Goal: Information Seeking & Learning: Learn about a topic

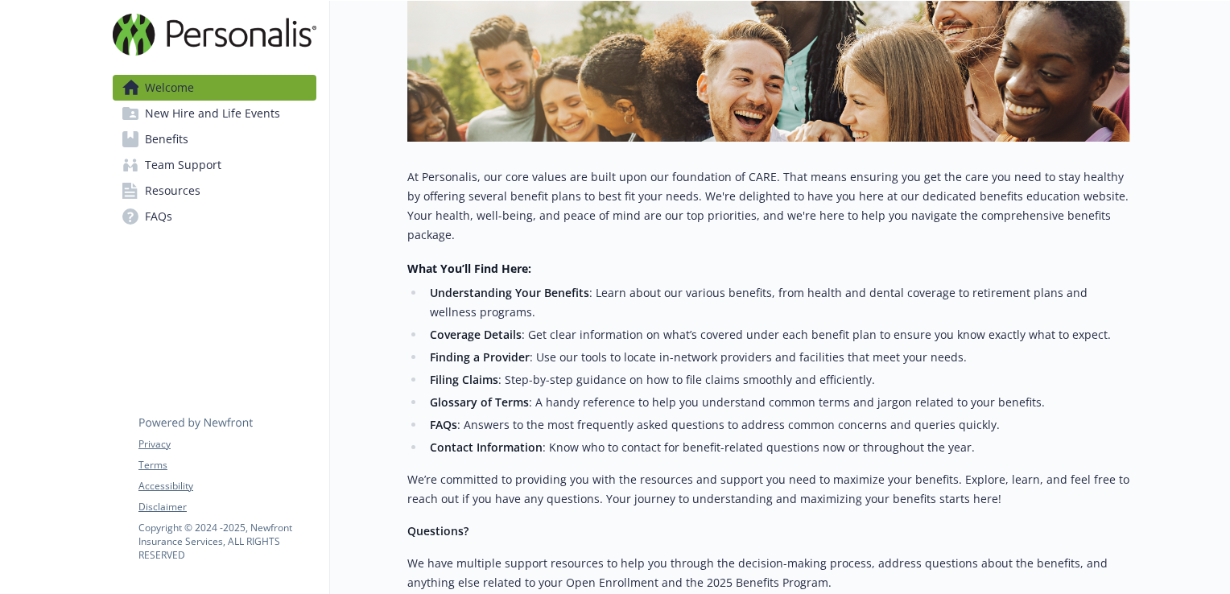
scroll to position [403, 0]
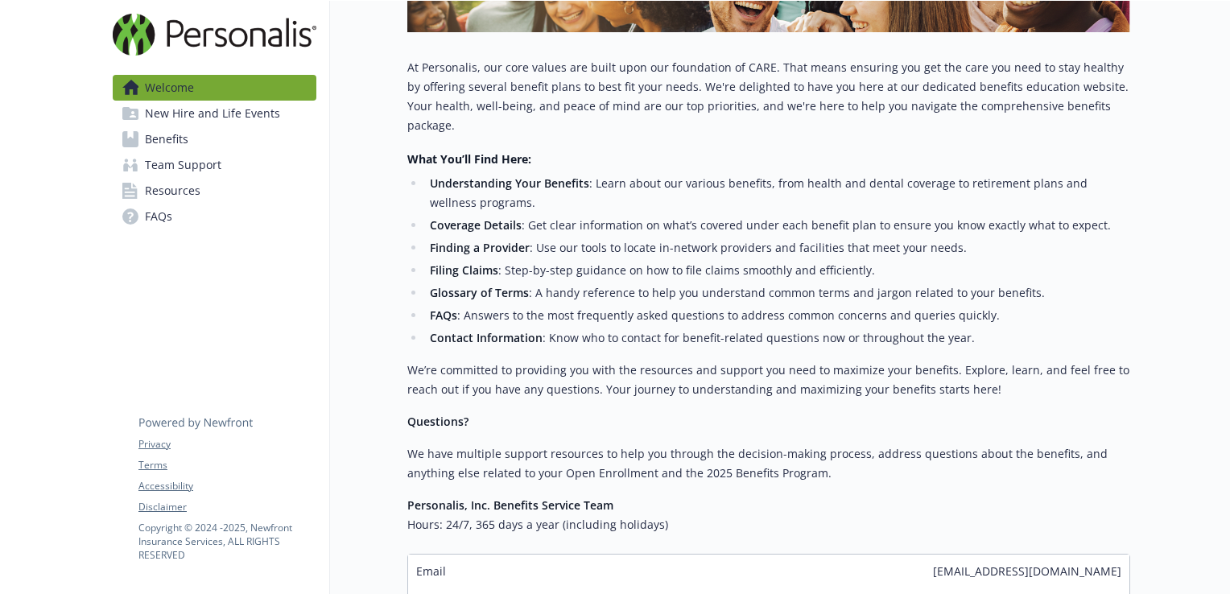
click at [163, 138] on span "Benefits" at bounding box center [166, 139] width 43 height 26
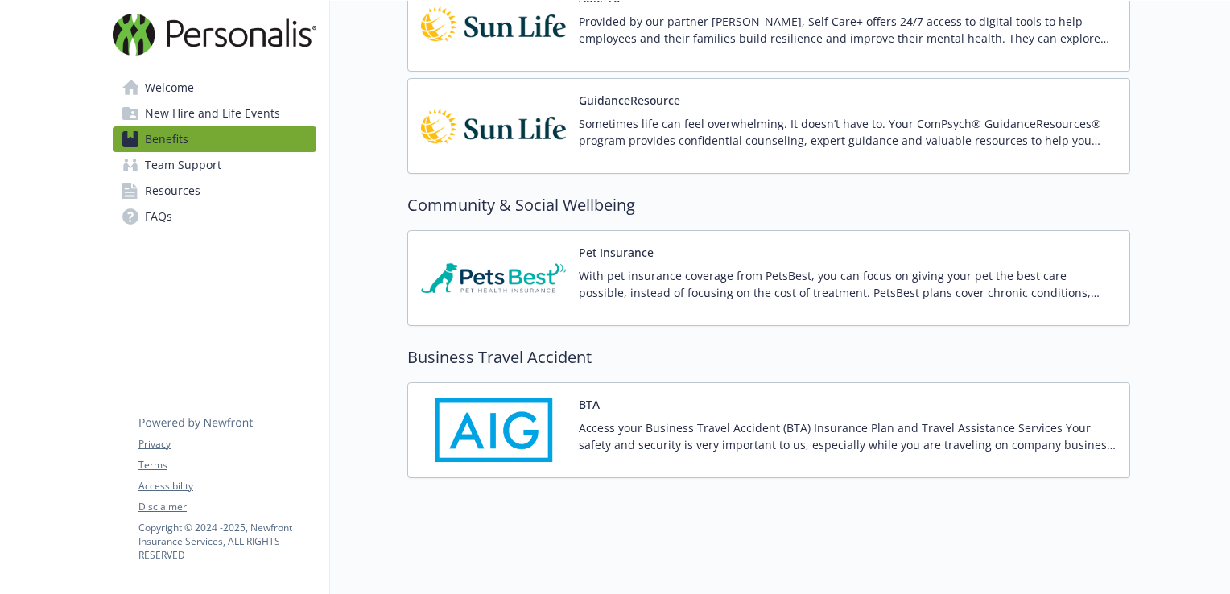
scroll to position [2753, 0]
click at [189, 168] on span "Team Support" at bounding box center [183, 165] width 76 height 26
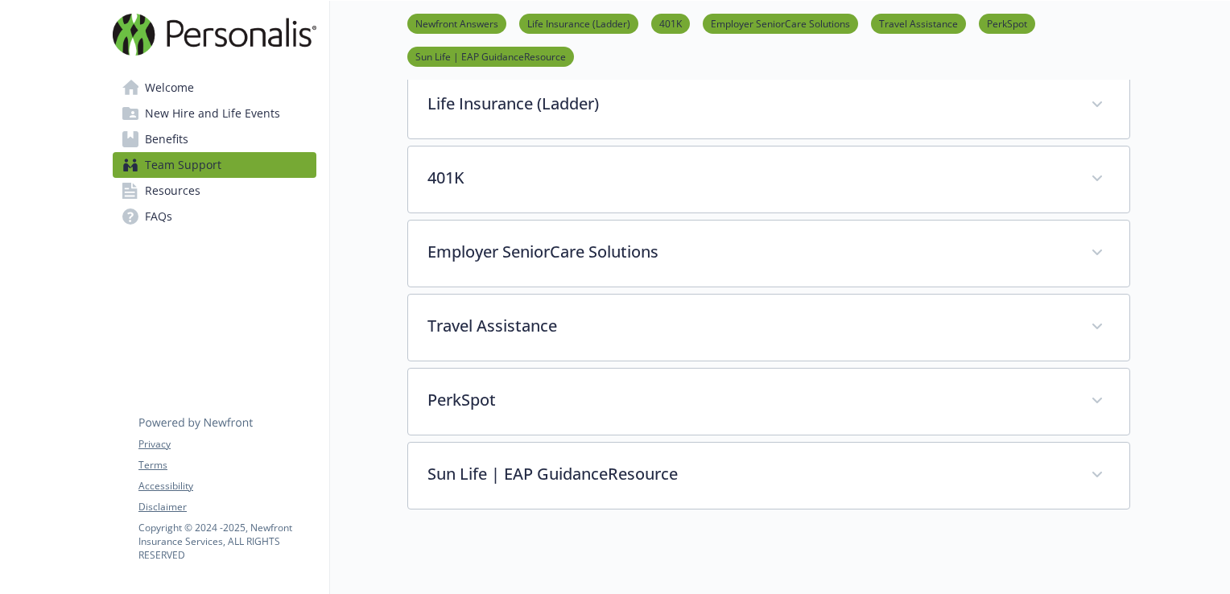
scroll to position [346, 0]
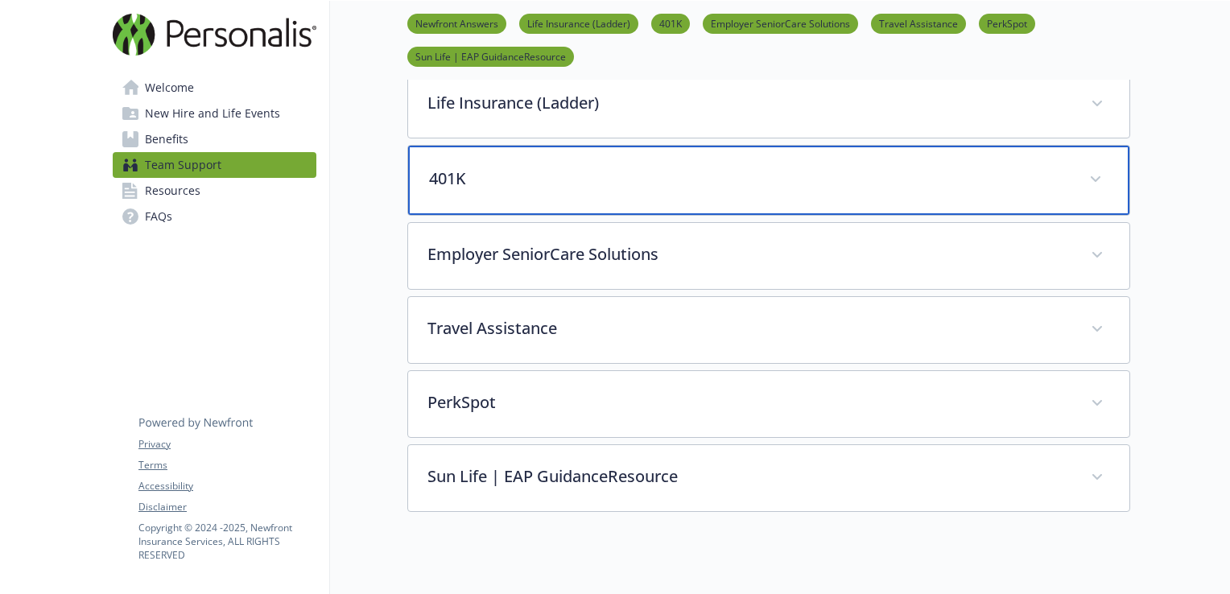
click at [448, 176] on p "401K" at bounding box center [749, 179] width 641 height 24
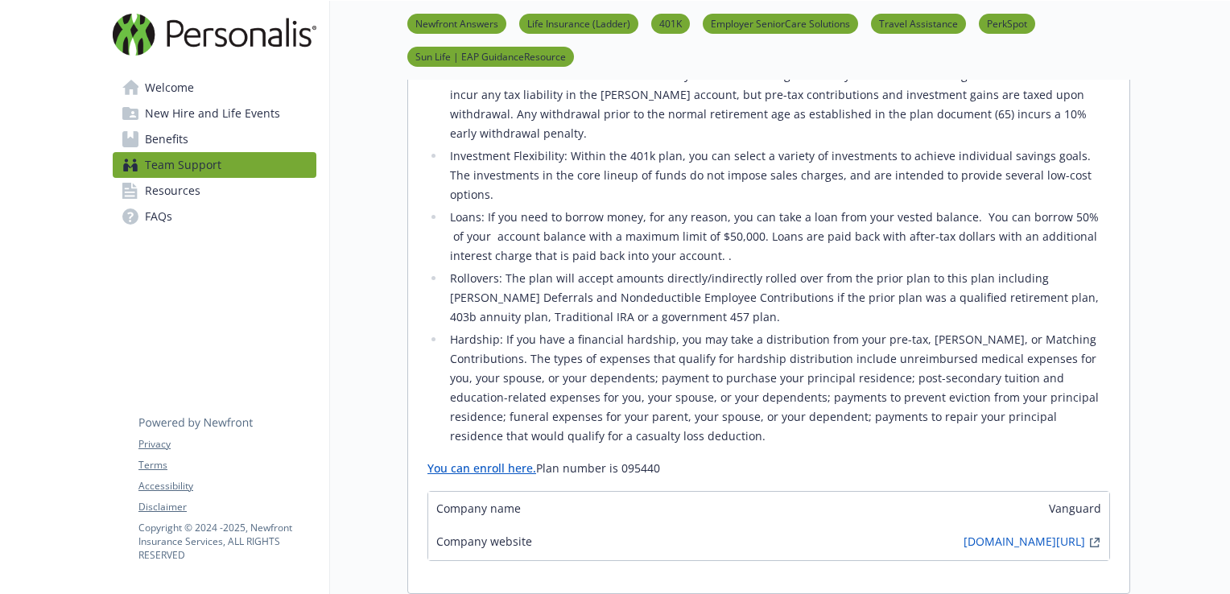
scroll to position [507, 0]
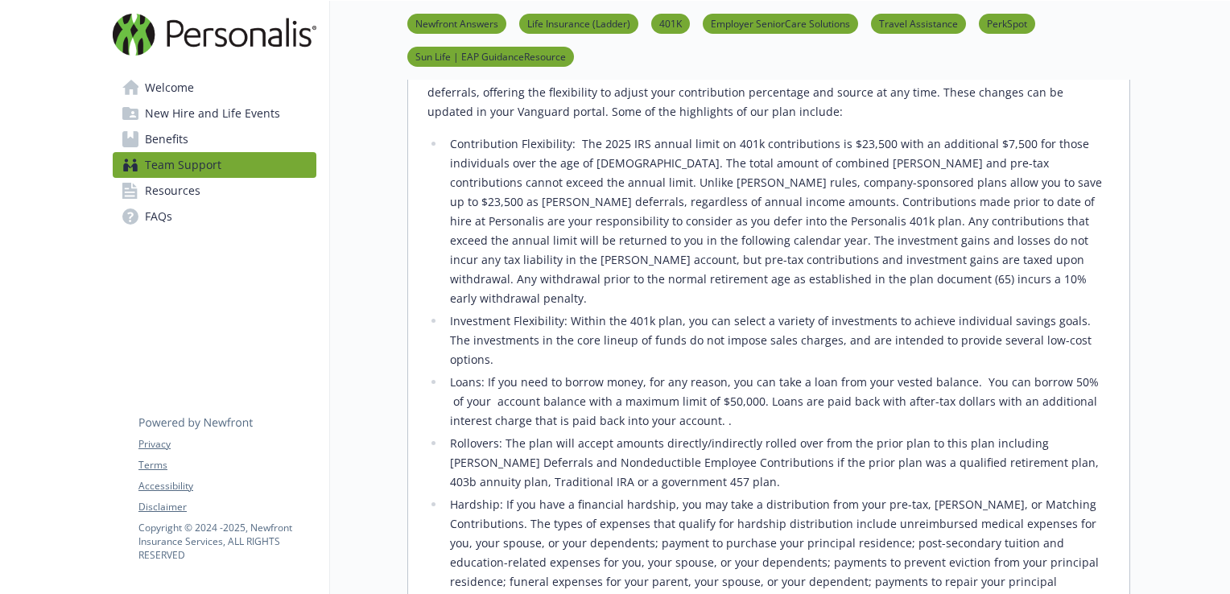
click at [195, 116] on span "New Hire and Life Events" at bounding box center [212, 114] width 135 height 26
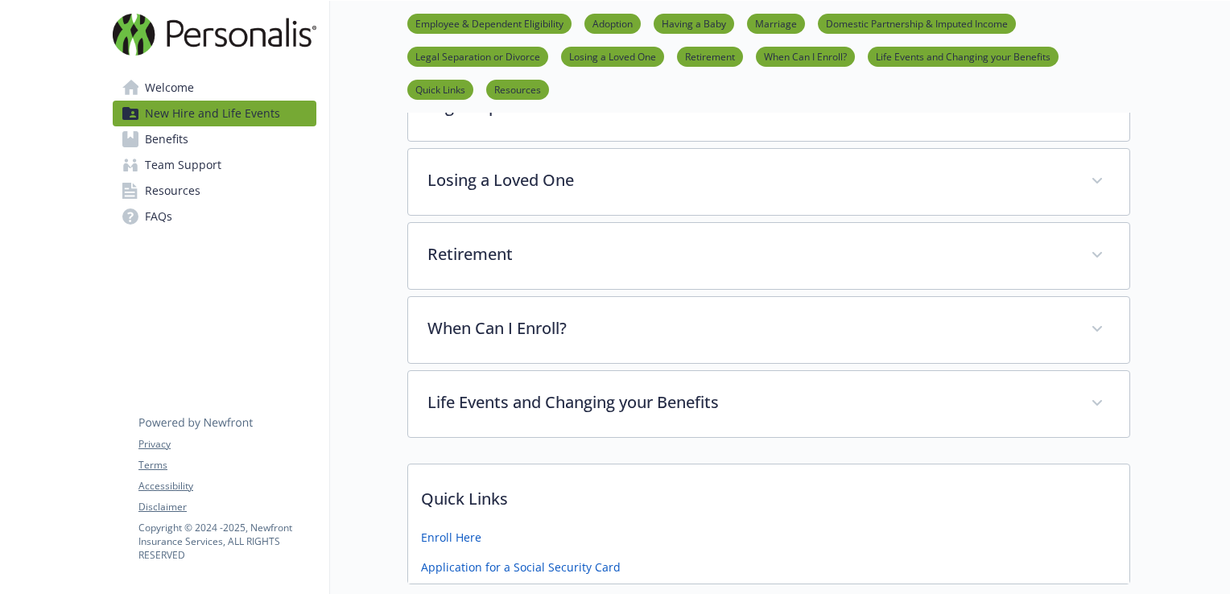
scroll to position [749, 0]
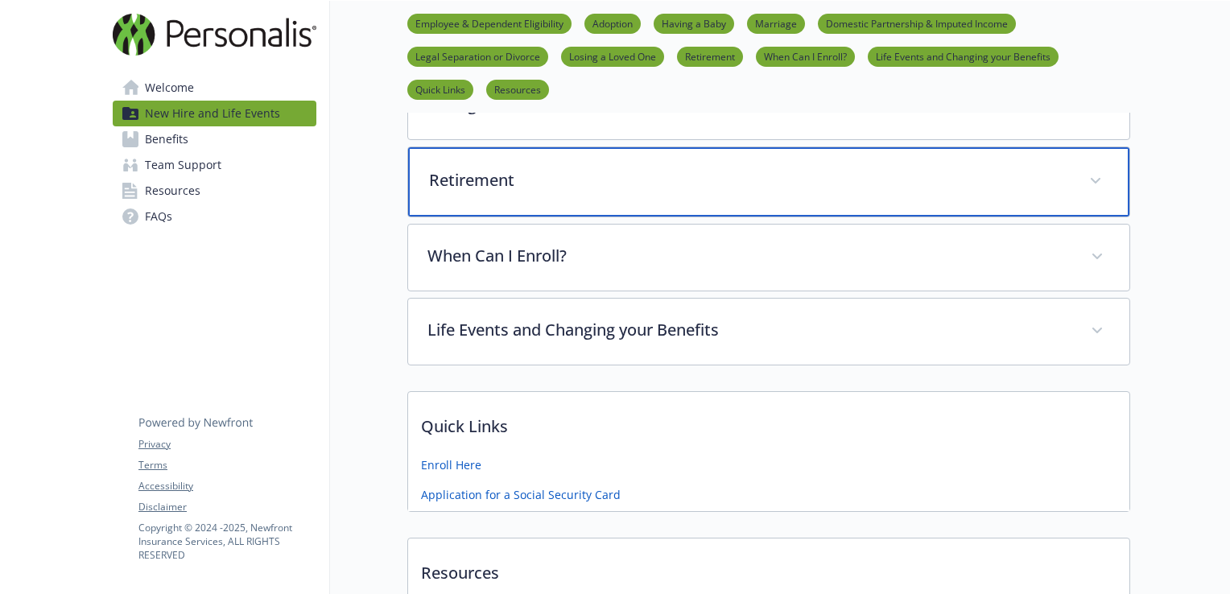
click at [479, 188] on div "Retirement" at bounding box center [769, 181] width 722 height 69
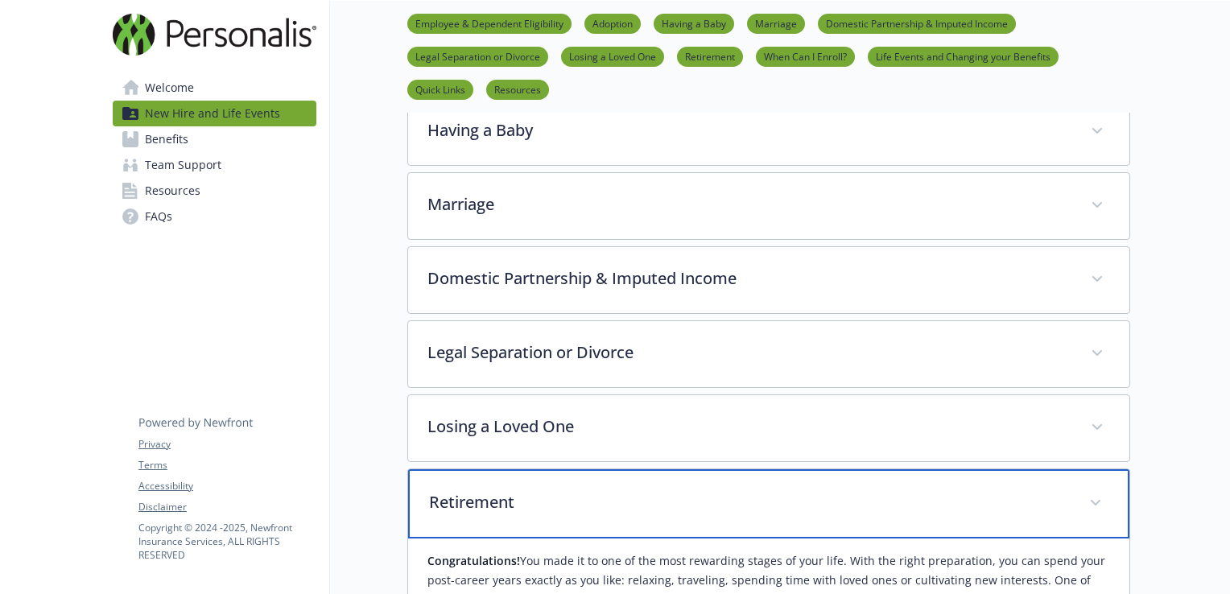
scroll to position [0, 0]
